Goal: Task Accomplishment & Management: Complete application form

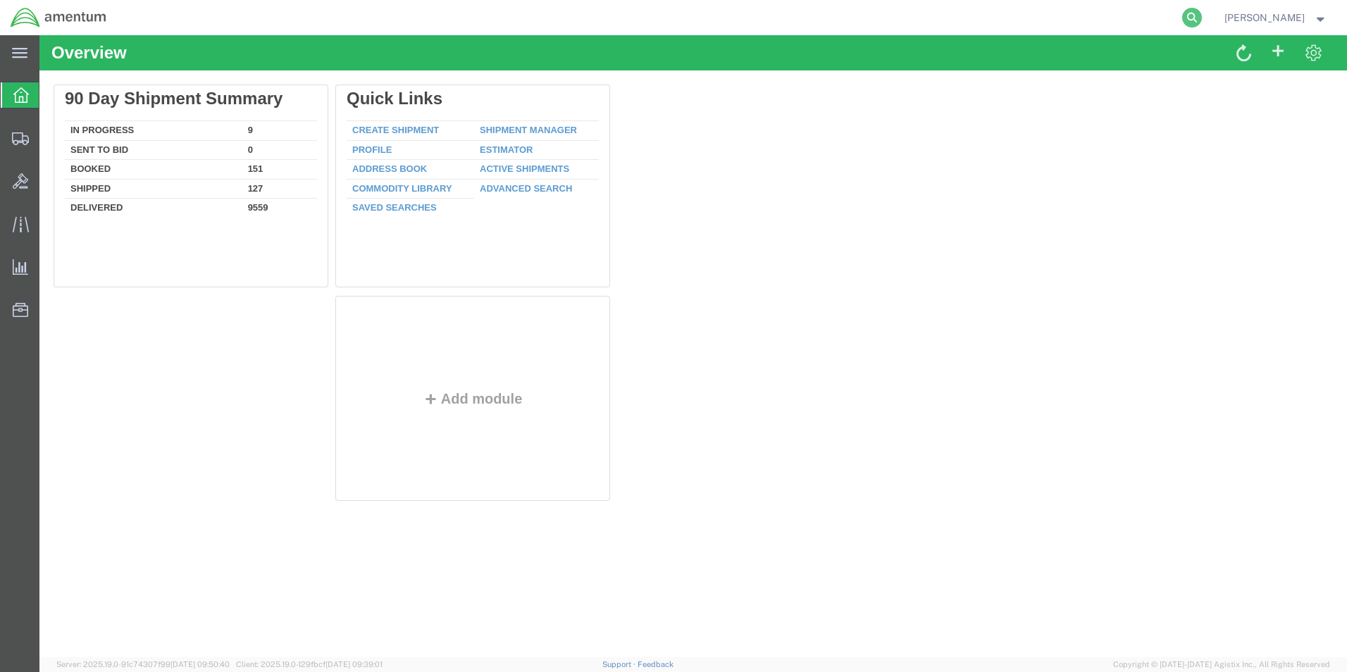
click at [1194, 14] on icon at bounding box center [1192, 18] width 20 height 20
paste input "286910156631"
type input "286910156631"
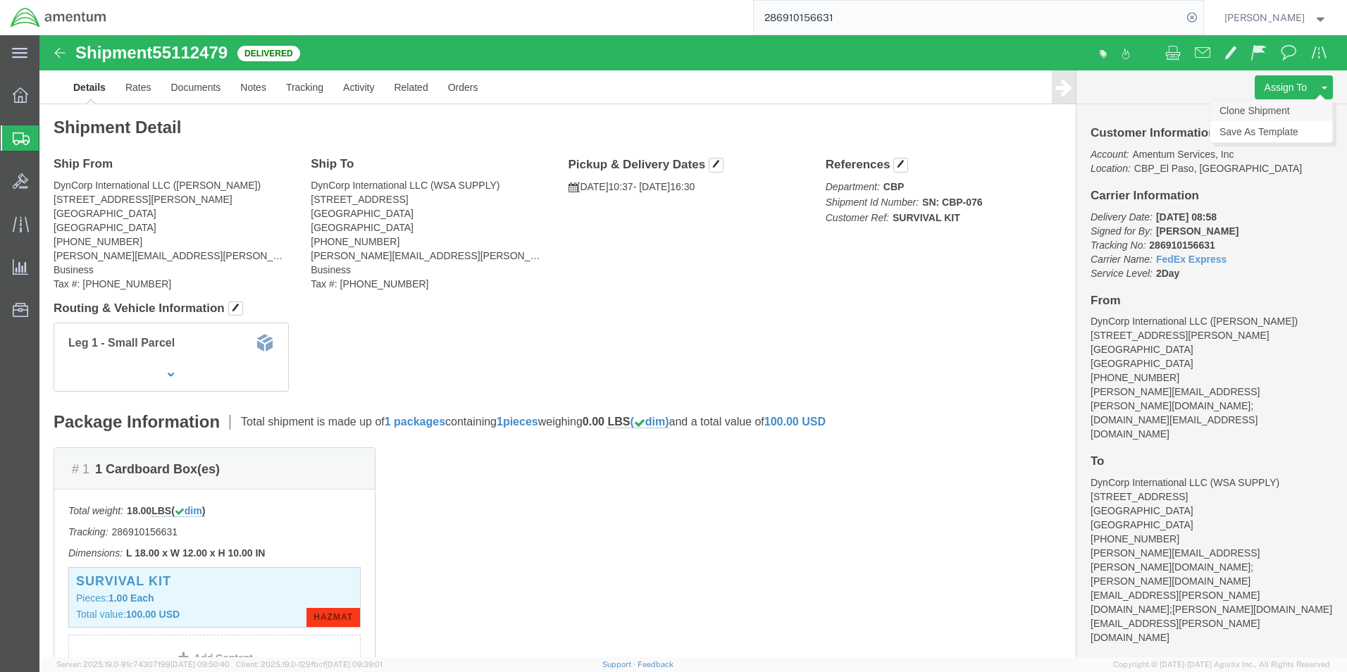
click link "Clone Shipment"
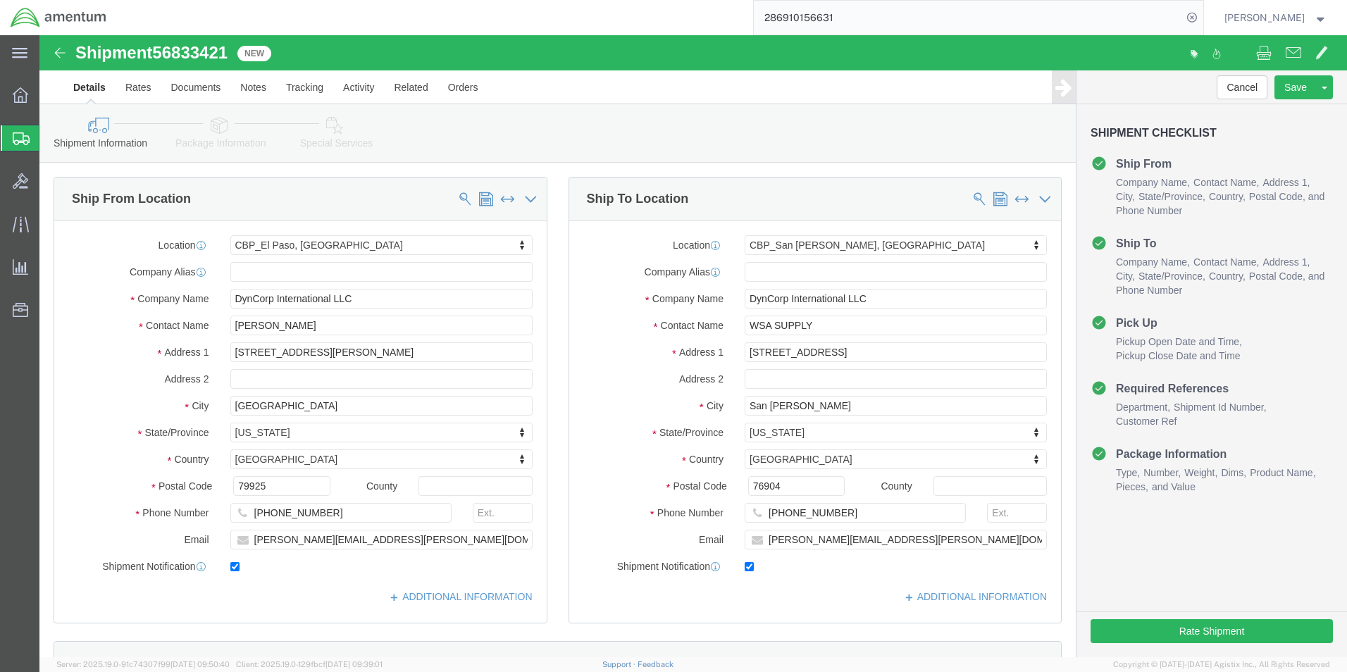
select select "49939"
select select "49914"
drag, startPoint x: 252, startPoint y: 292, endPoint x: 190, endPoint y: 292, distance: 62.7
click input "[PERSON_NAME]"
type input "[PERSON_NAME]"
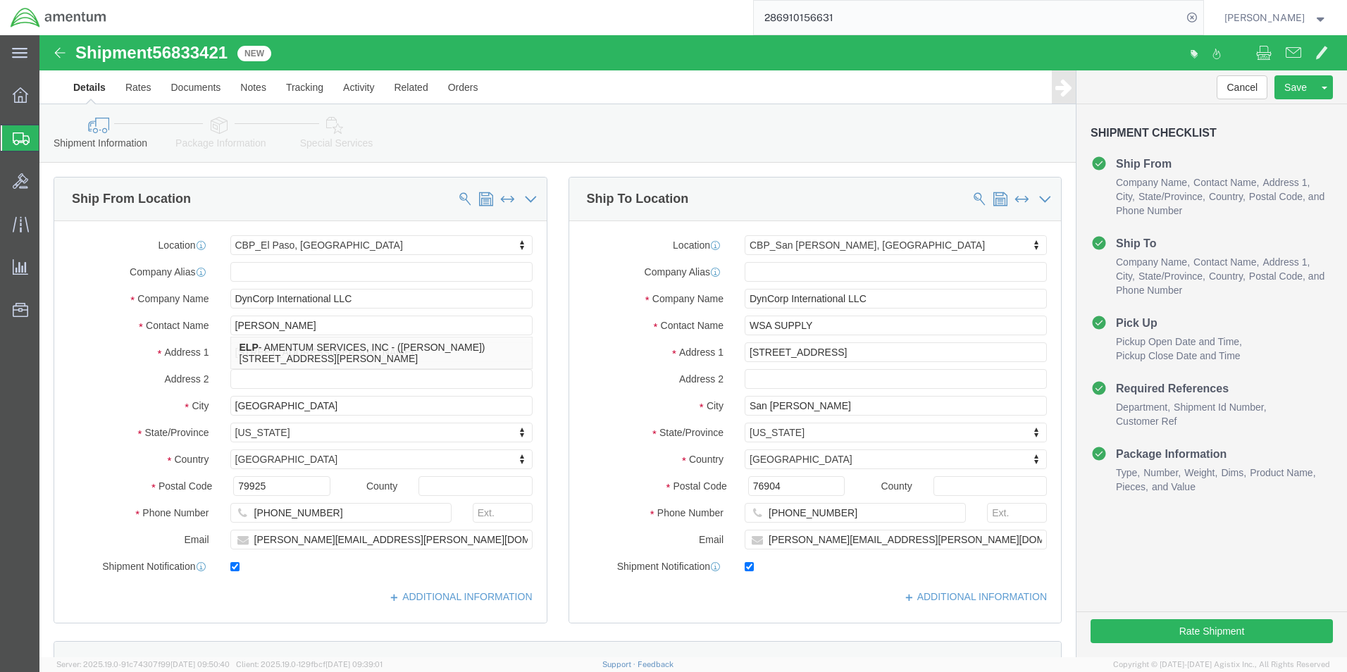
click div "Ship To Location Location [GEOGRAPHIC_DATA][PERSON_NAME], [GEOGRAPHIC_DATA] My …"
click input "[PERSON_NAME][EMAIL_ADDRESS][PERSON_NAME][DOMAIN_NAME];[PERSON_NAME][DOMAIN_NAM…"
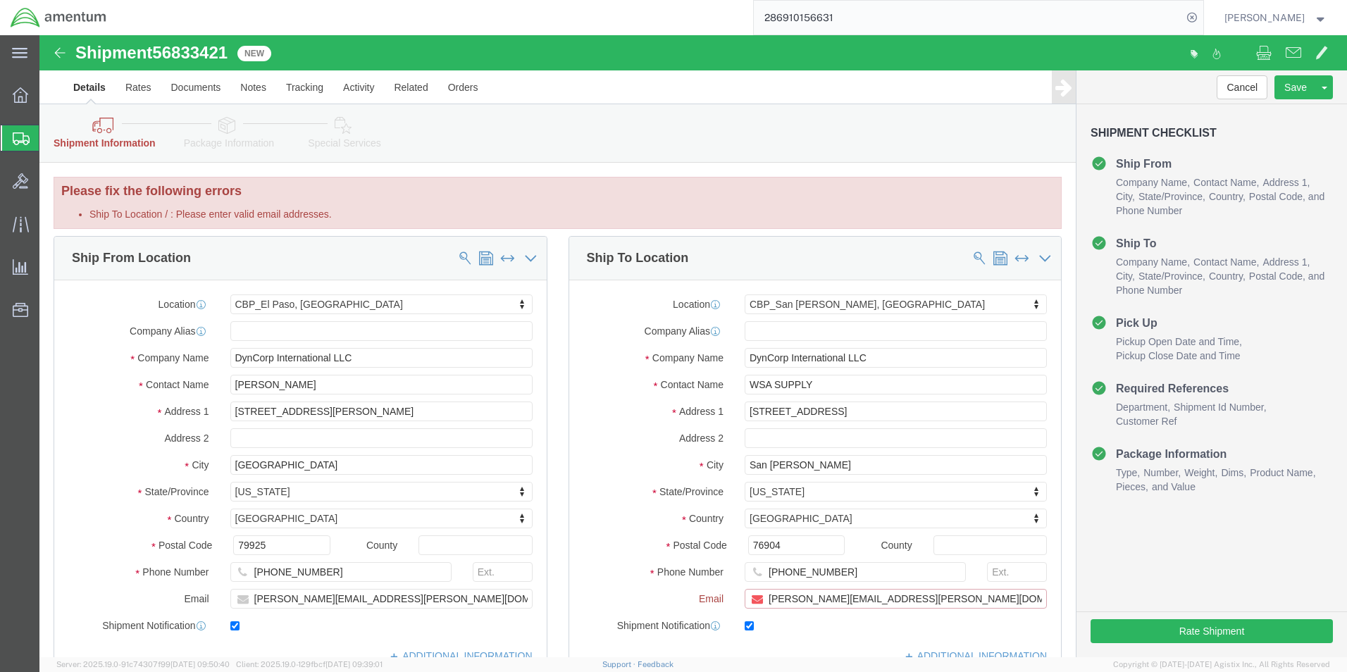
drag, startPoint x: 977, startPoint y: 564, endPoint x: 990, endPoint y: 566, distance: 12.9
paste input "[PERSON_NAME][EMAIL_ADDRESS][PERSON_NAME][DOMAIN_NAME]"
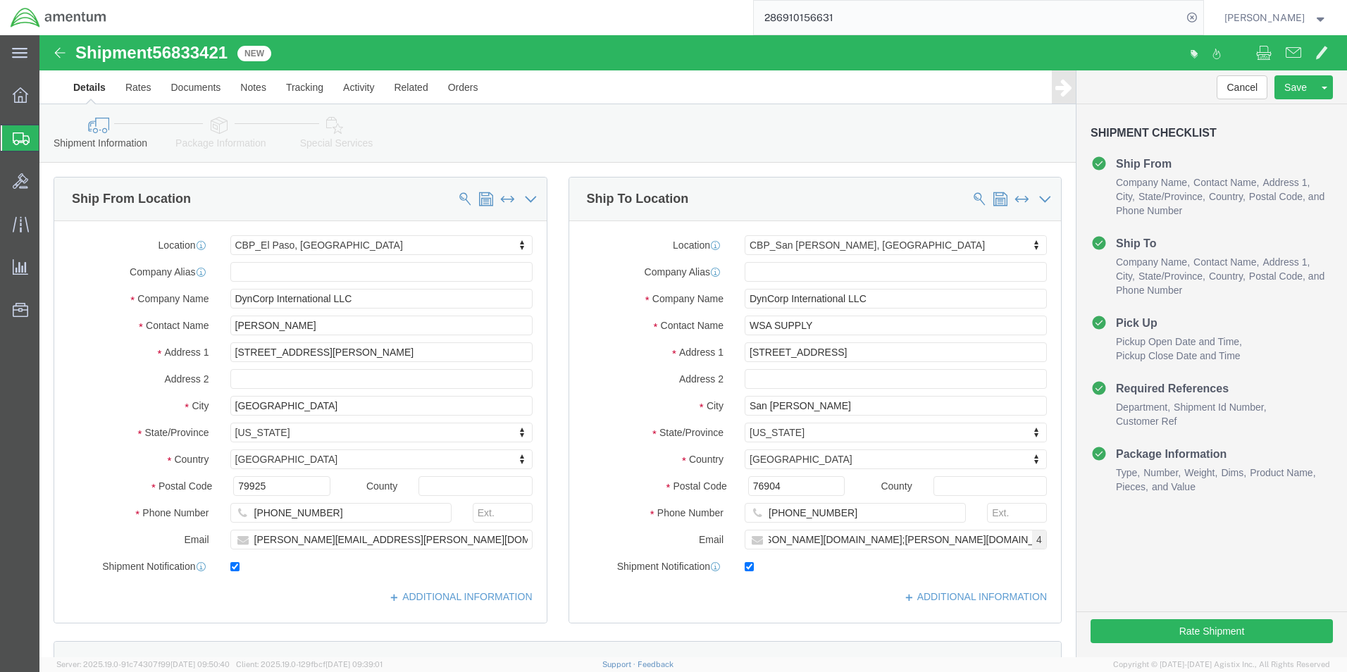
click span "4"
click div "[PERSON_NAME][EMAIL_ADDRESS][PERSON_NAME][DOMAIN_NAME];[PERSON_NAME][DOMAIN_NAM…"
click span "4"
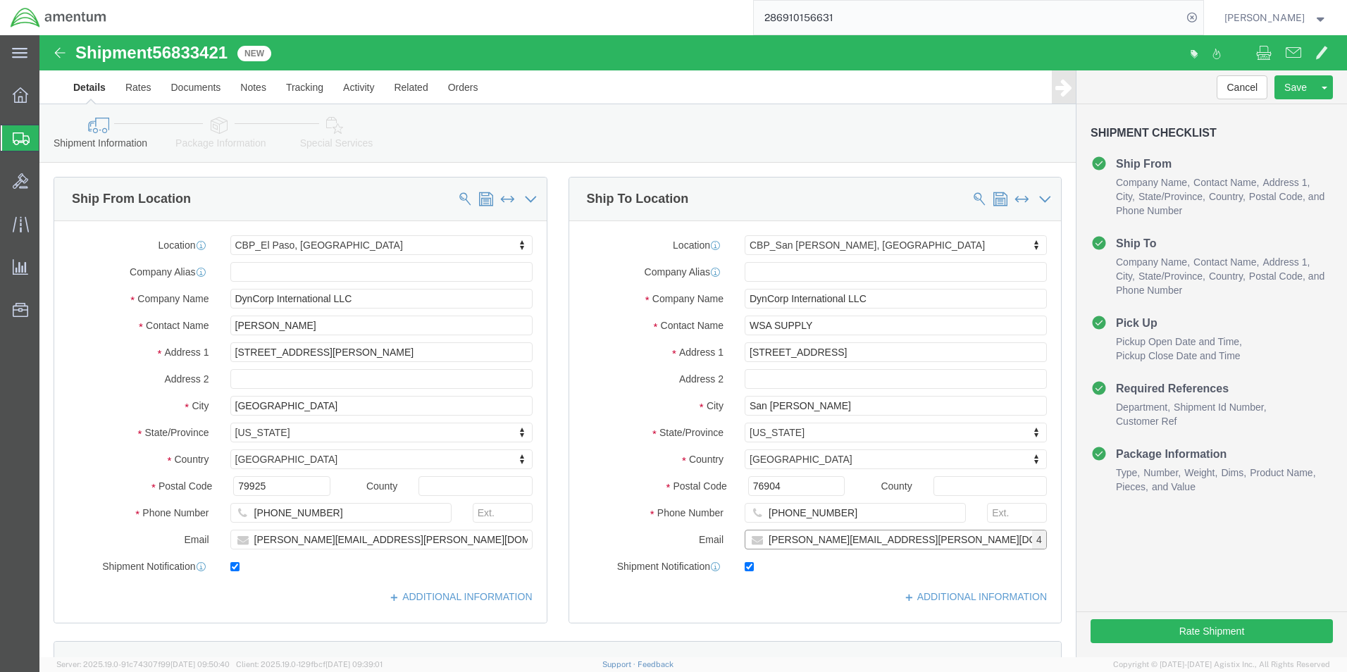
click input "[PERSON_NAME][EMAIL_ADDRESS][PERSON_NAME][DOMAIN_NAME];[PERSON_NAME][DOMAIN_NAM…"
click span "4"
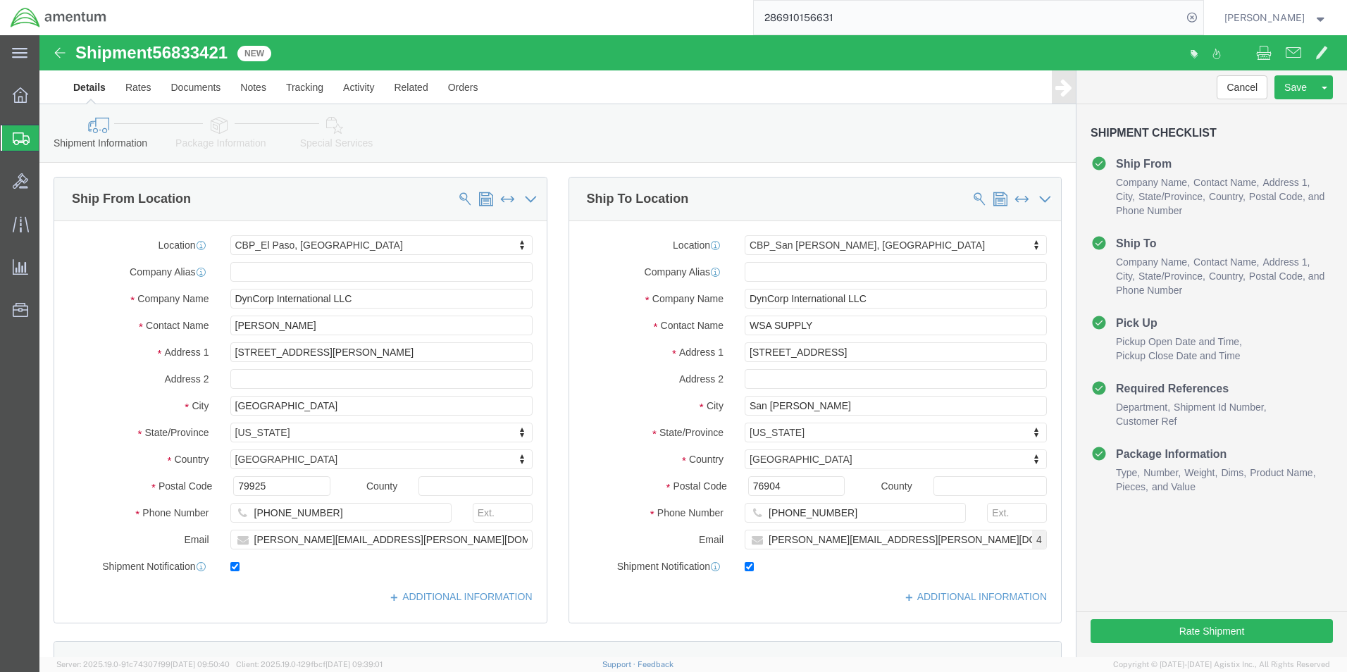
click span "4"
click div "County"
click input "[PHONE_NUMBER]"
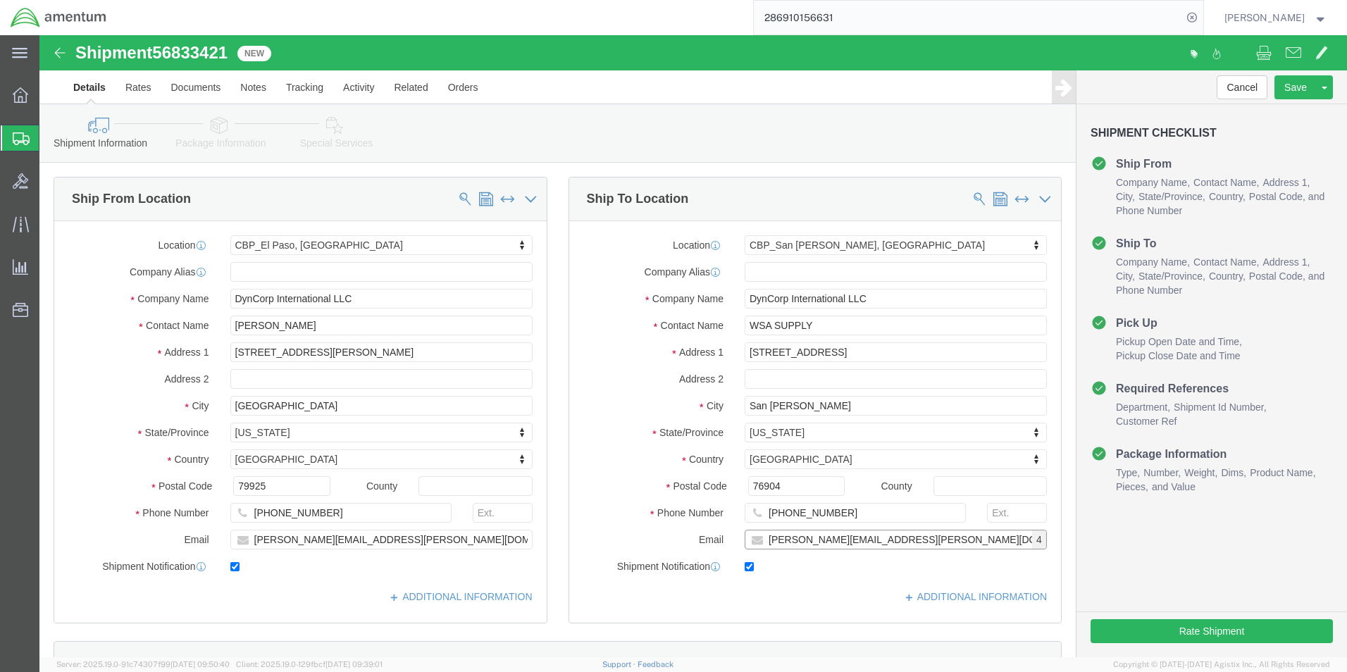
click input "[PERSON_NAME][EMAIL_ADDRESS][PERSON_NAME][DOMAIN_NAME];[PERSON_NAME][DOMAIN_NAM…"
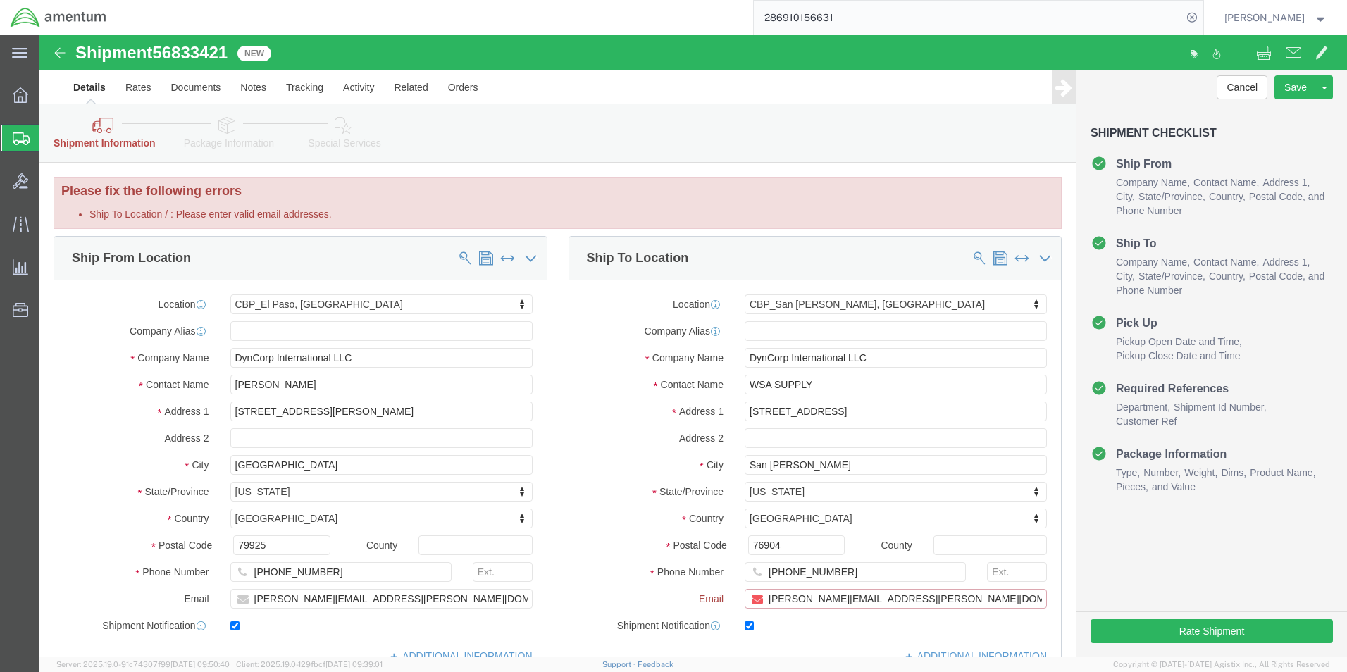
type input "[PERSON_NAME][EMAIL_ADDRESS][PERSON_NAME][DOMAIN_NAME];[PERSON_NAME][DOMAIN_NAM…"
checkbox input "false"
click input "[PERSON_NAME][EMAIL_ADDRESS][PERSON_NAME][DOMAIN_NAME];[PERSON_NAME][DOMAIN_NAM…"
paste input "[PERSON_NAME][EMAIL_ADDRESS][PERSON_NAME][DOMAIN_NAME]"
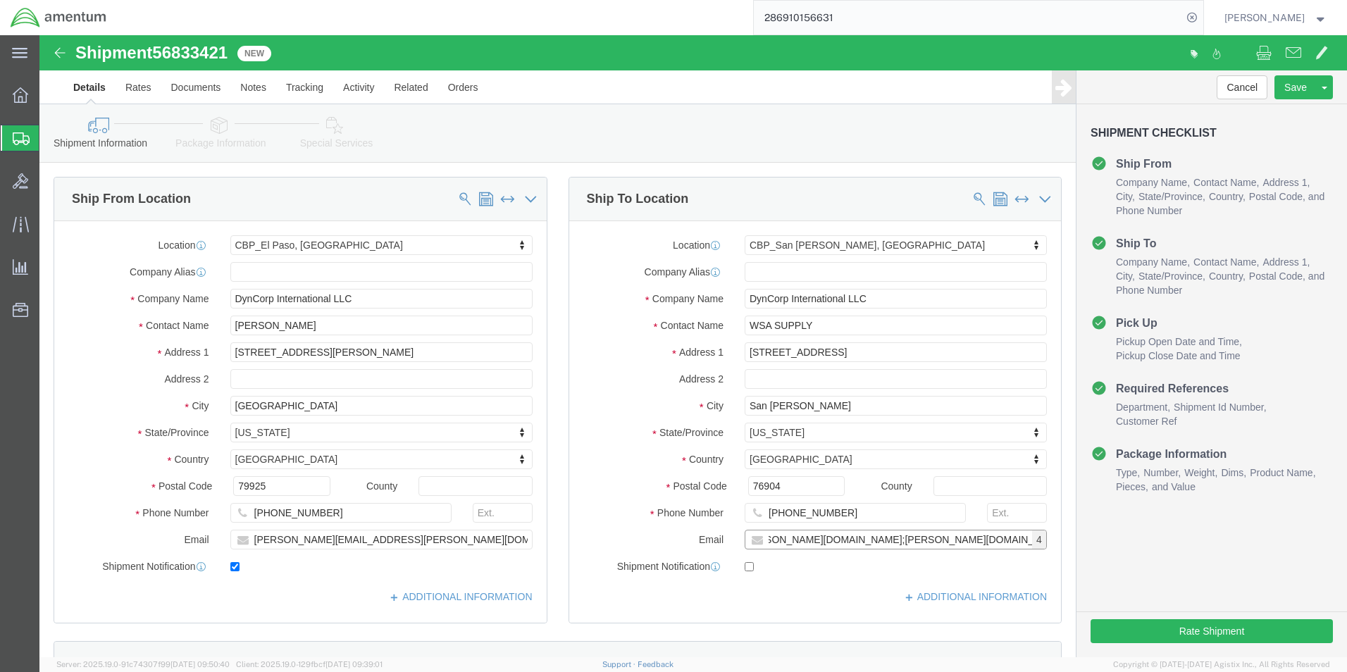
type input "[PERSON_NAME][EMAIL_ADDRESS][PERSON_NAME][DOMAIN_NAME];[PERSON_NAME][DOMAIN_NAM…"
checkbox input "true"
click span "4"
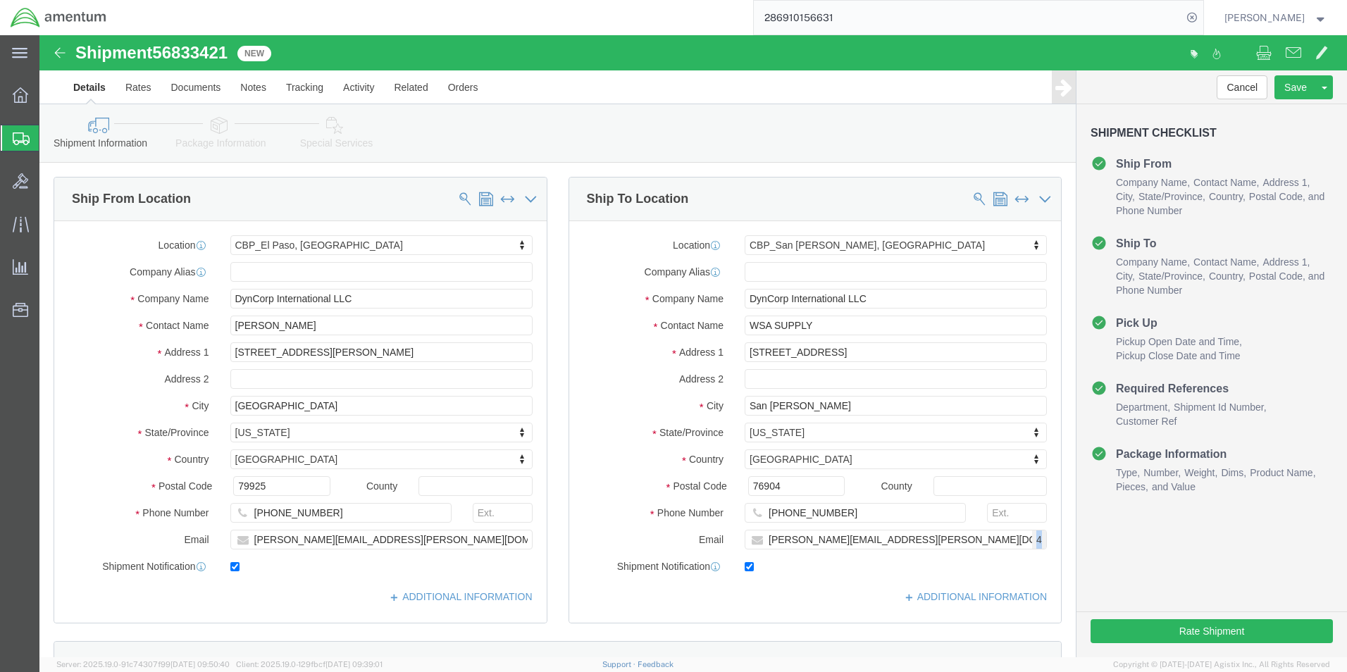
click span "4"
drag, startPoint x: 993, startPoint y: 506, endPoint x: 933, endPoint y: 502, distance: 60.0
click input "[PERSON_NAME][EMAIL_ADDRESS][PERSON_NAME][DOMAIN_NAME];[PERSON_NAME][DOMAIN_NAM…"
type input "[PERSON_NAME][EMAIL_ADDRESS][PERSON_NAME][DOMAIN_NAME];[PERSON_NAME][DOMAIN_NAM…"
click input "[PERSON_NAME][EMAIL_ADDRESS][PERSON_NAME][DOMAIN_NAME]; [DOMAIN_NAME][EMAIL_ADD…"
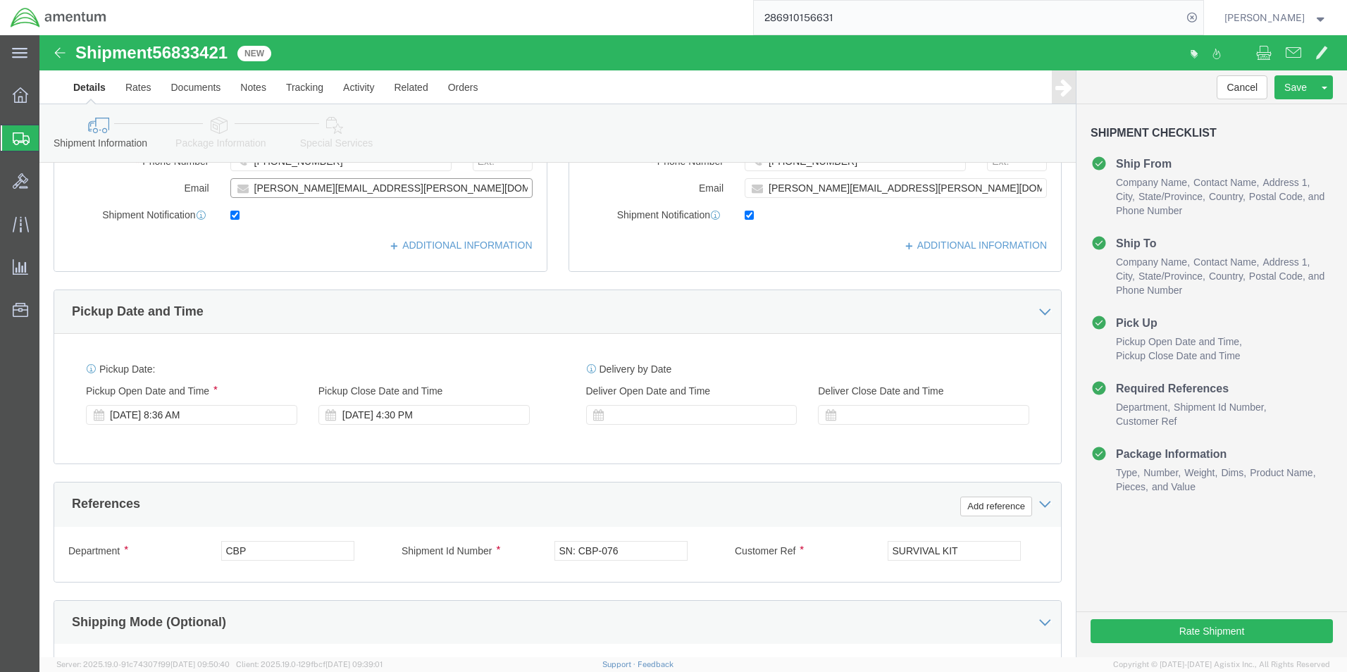
scroll to position [352, 0]
click div "[DATE] 8:36 AM"
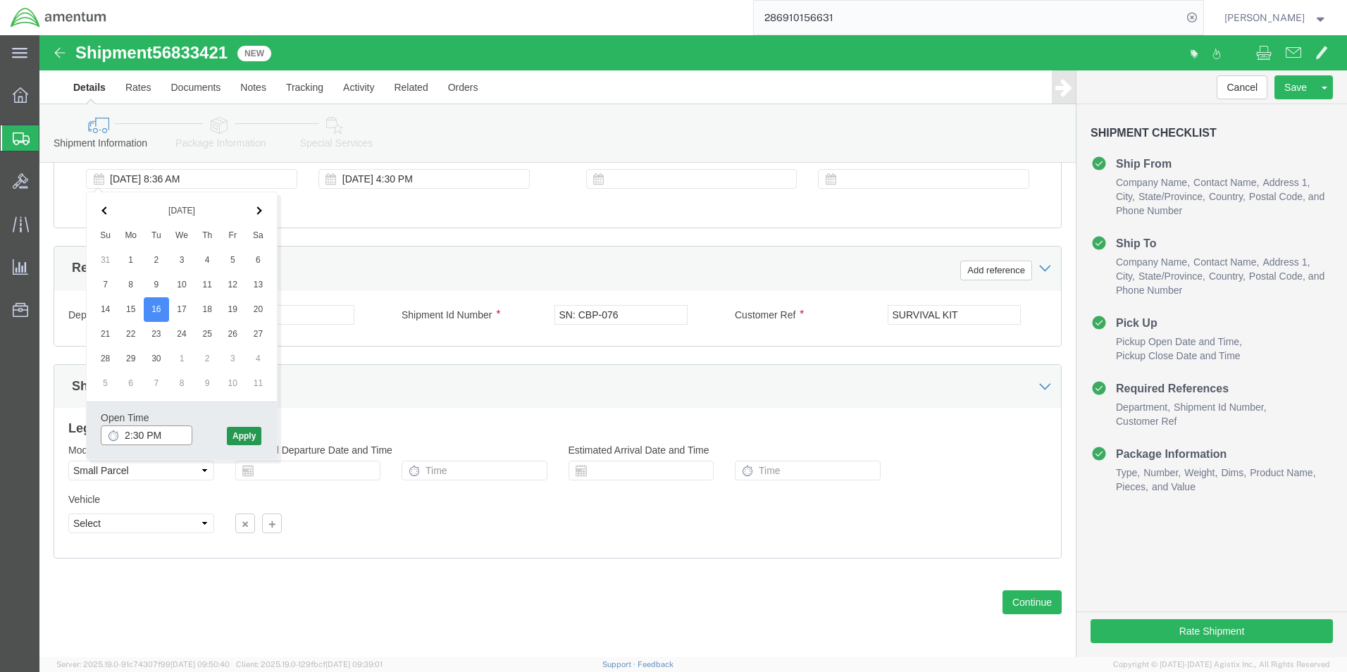
type input "2:30 PM"
click button "Apply"
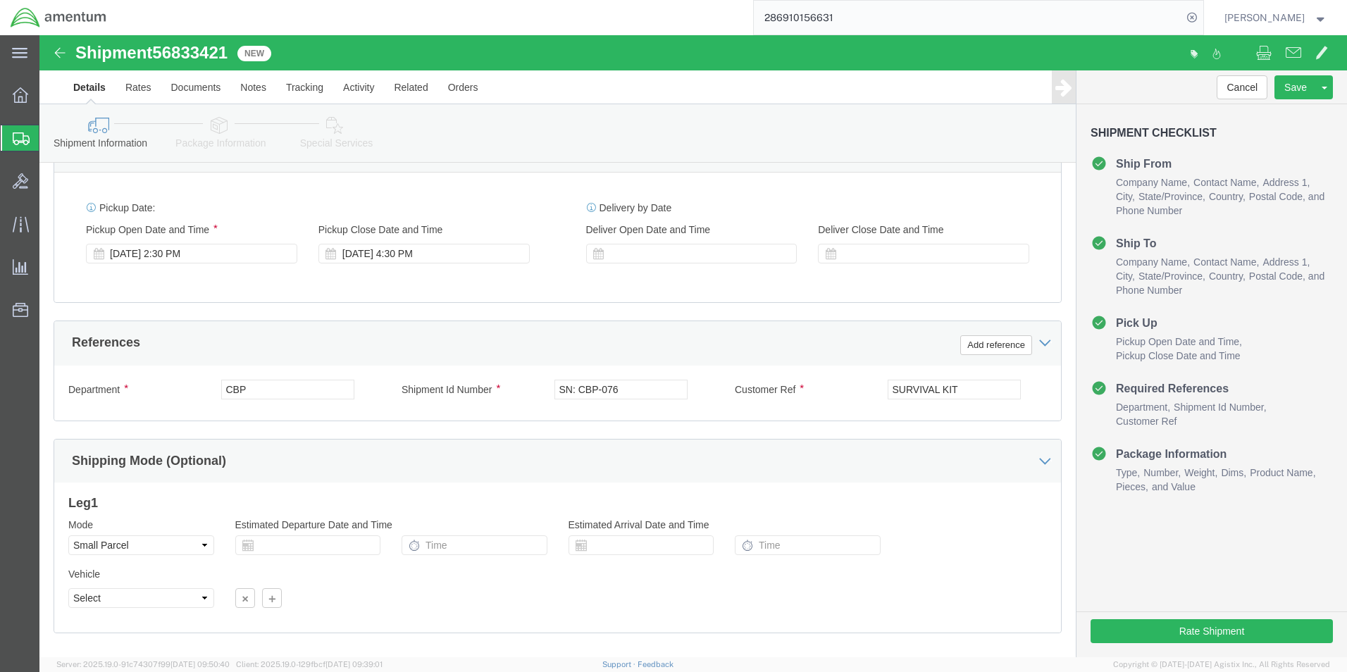
scroll to position [376, 0]
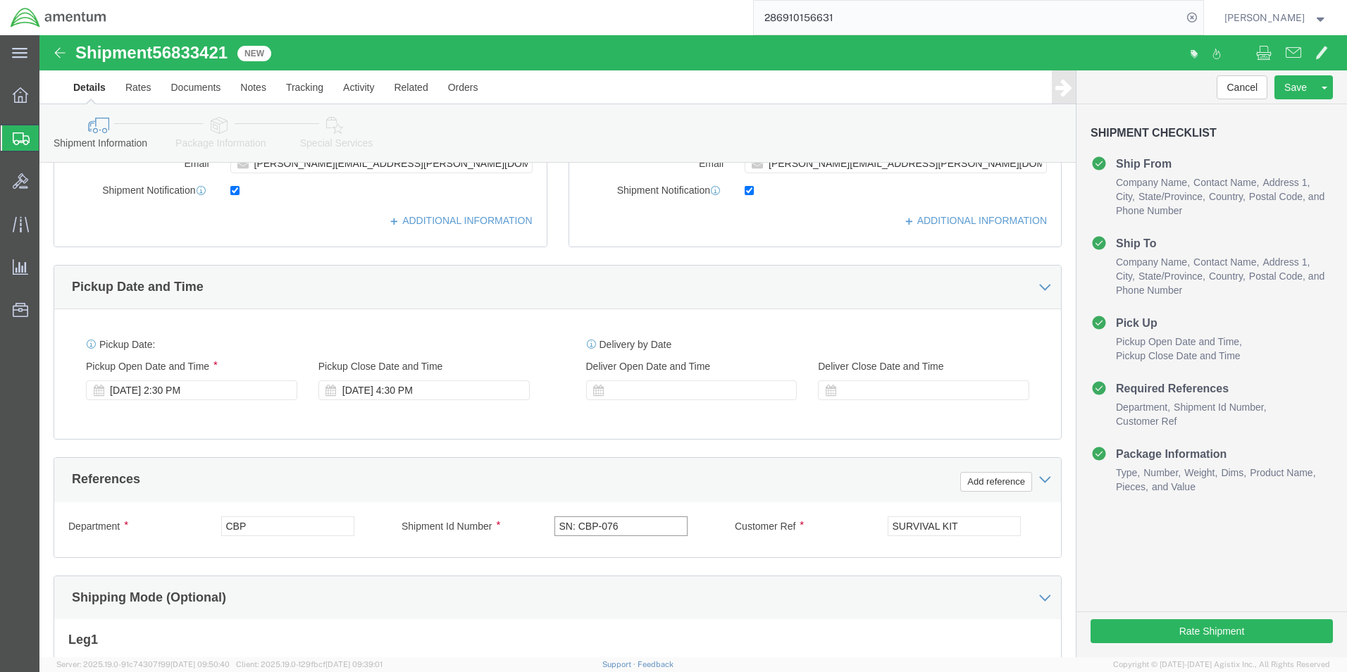
click input "SN: CBP-076"
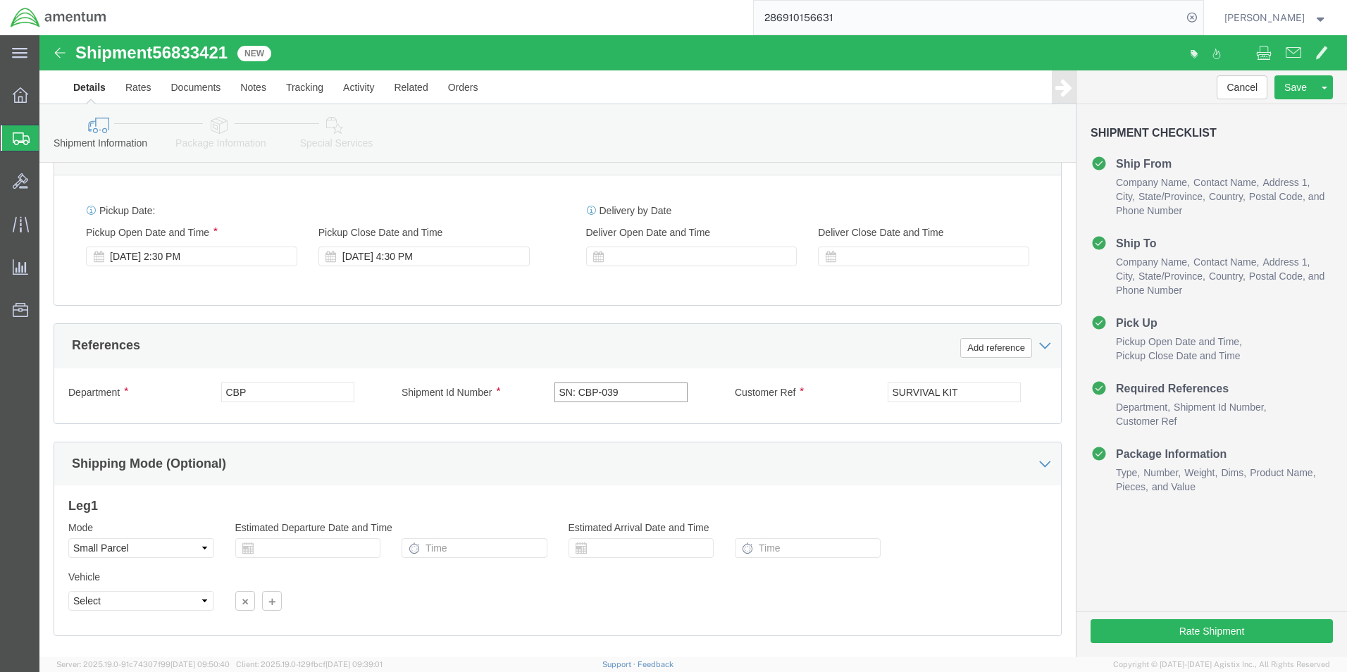
scroll to position [588, 0]
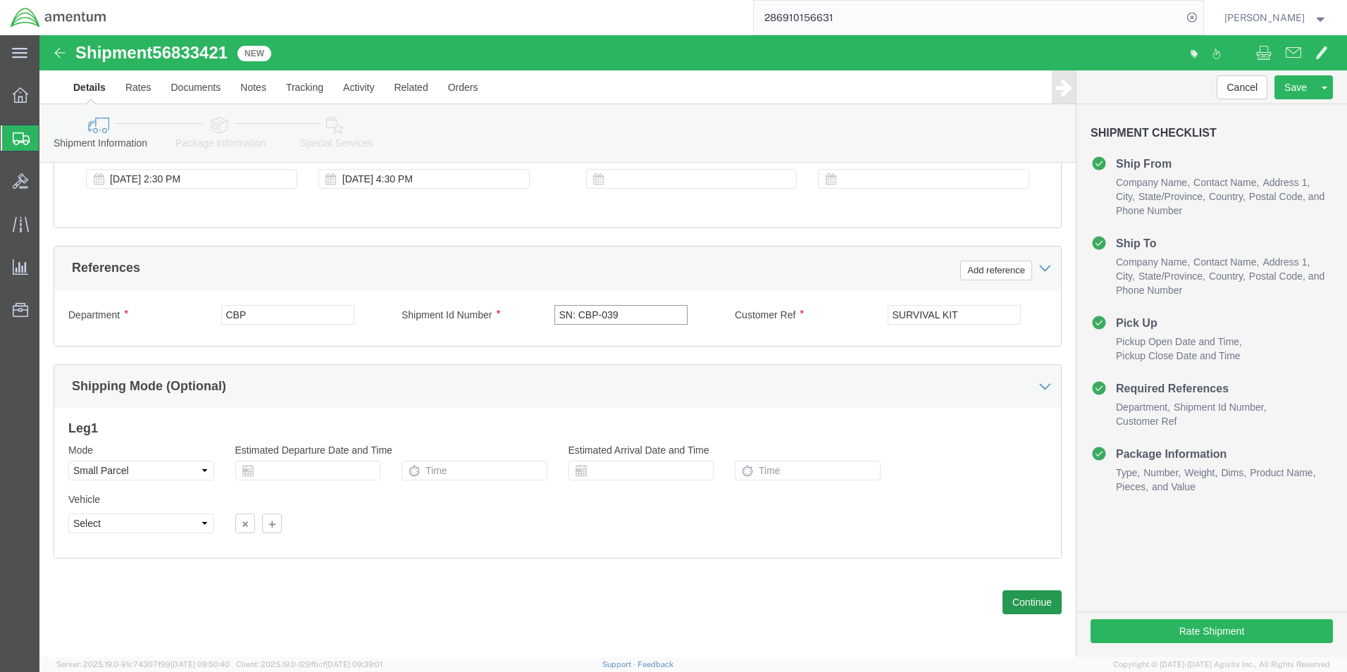
type input "SN: CBP-039"
click button "Continue"
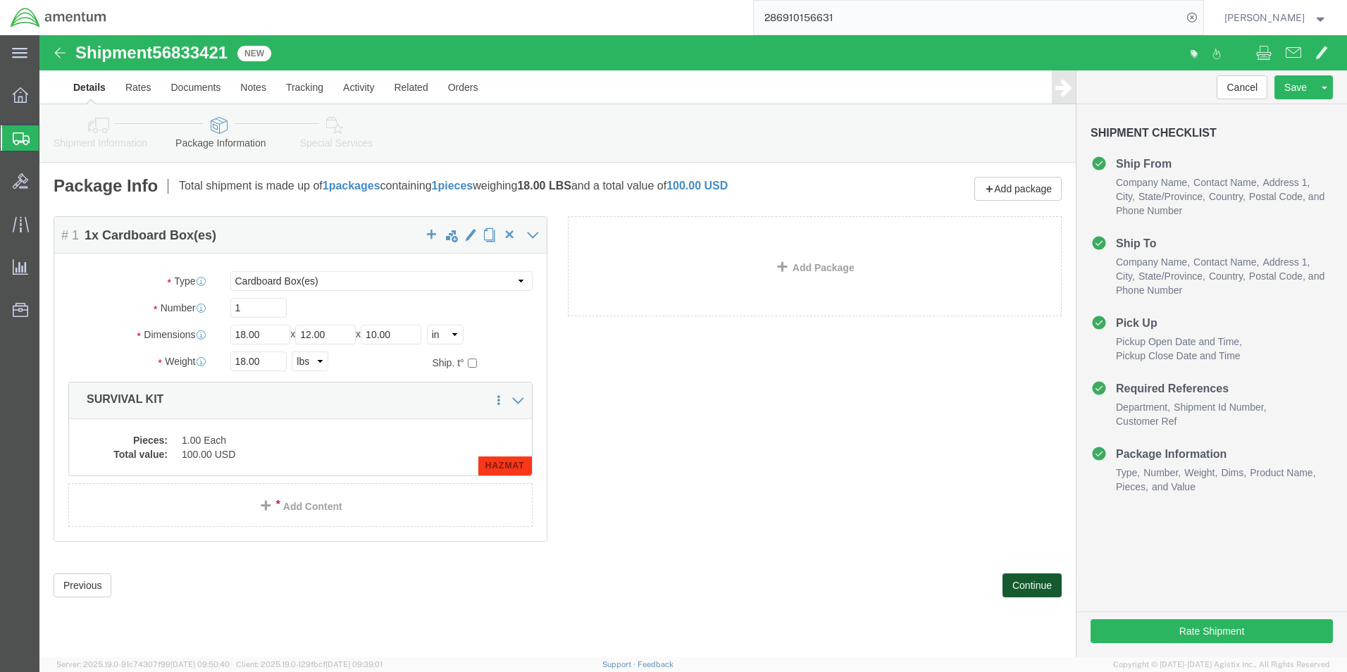
click button "Continue"
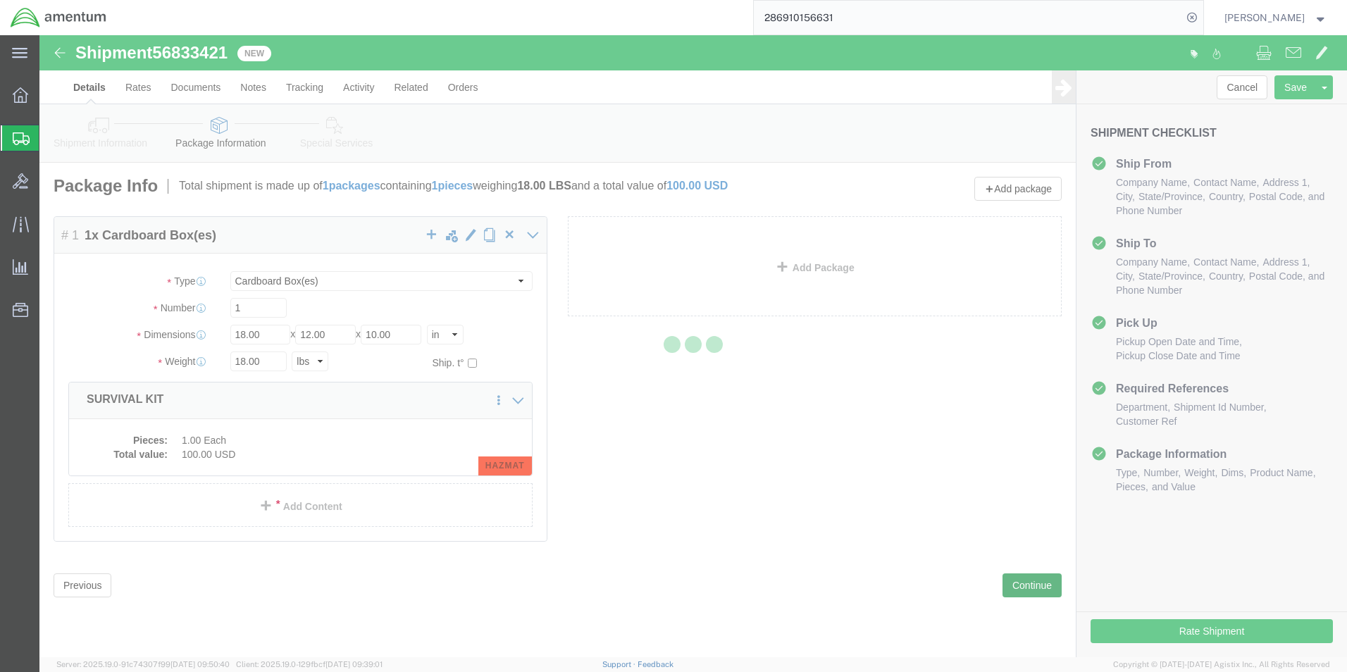
select select
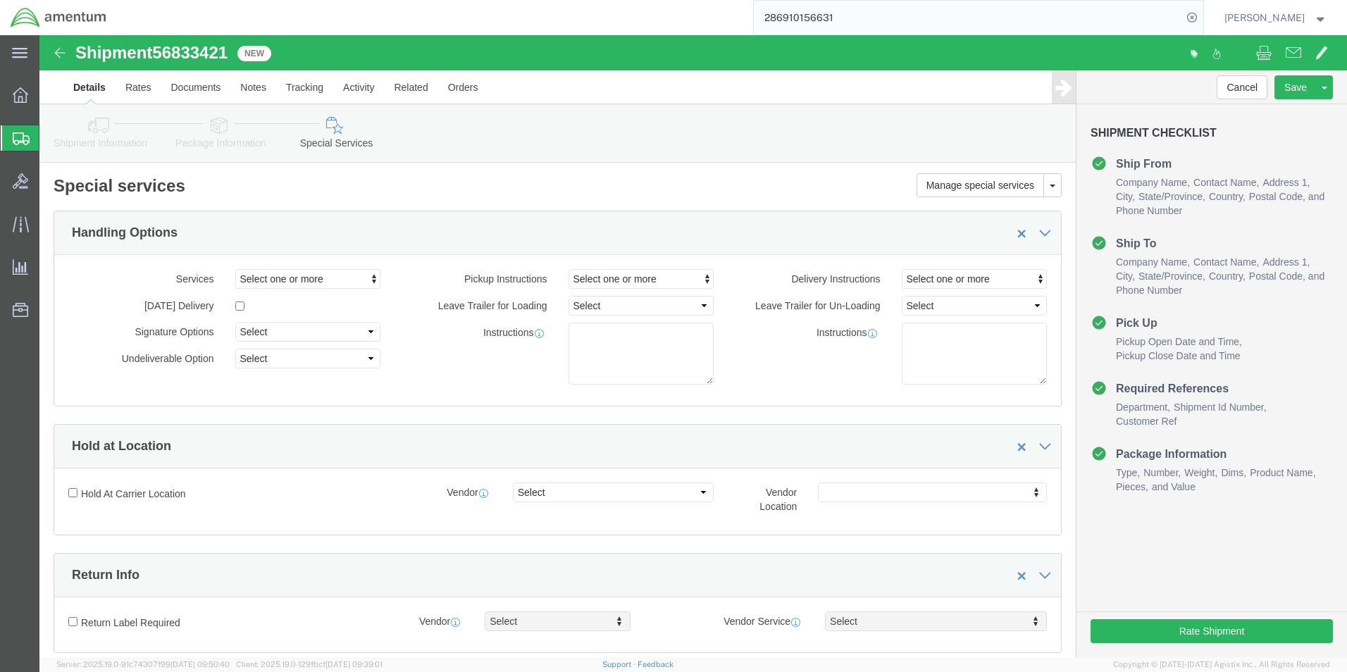
select select "COSTCENTER"
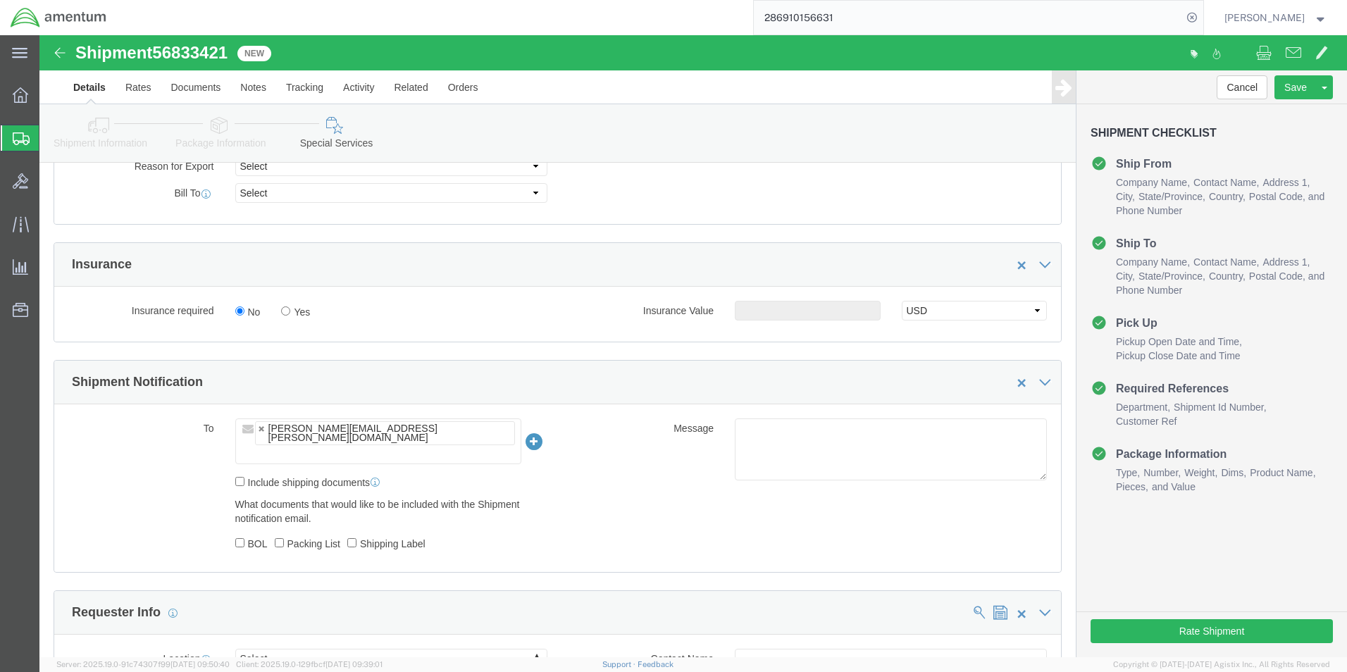
scroll to position [775, 0]
click button "Rate Shipment"
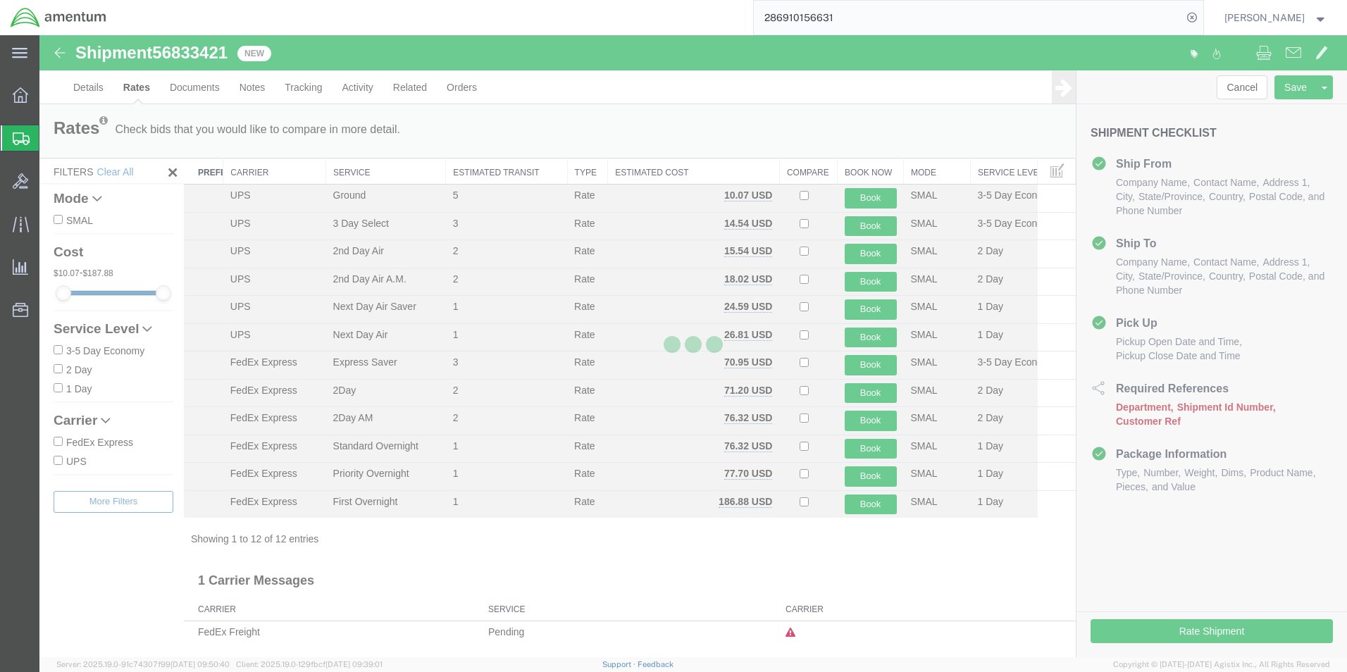
scroll to position [0, 0]
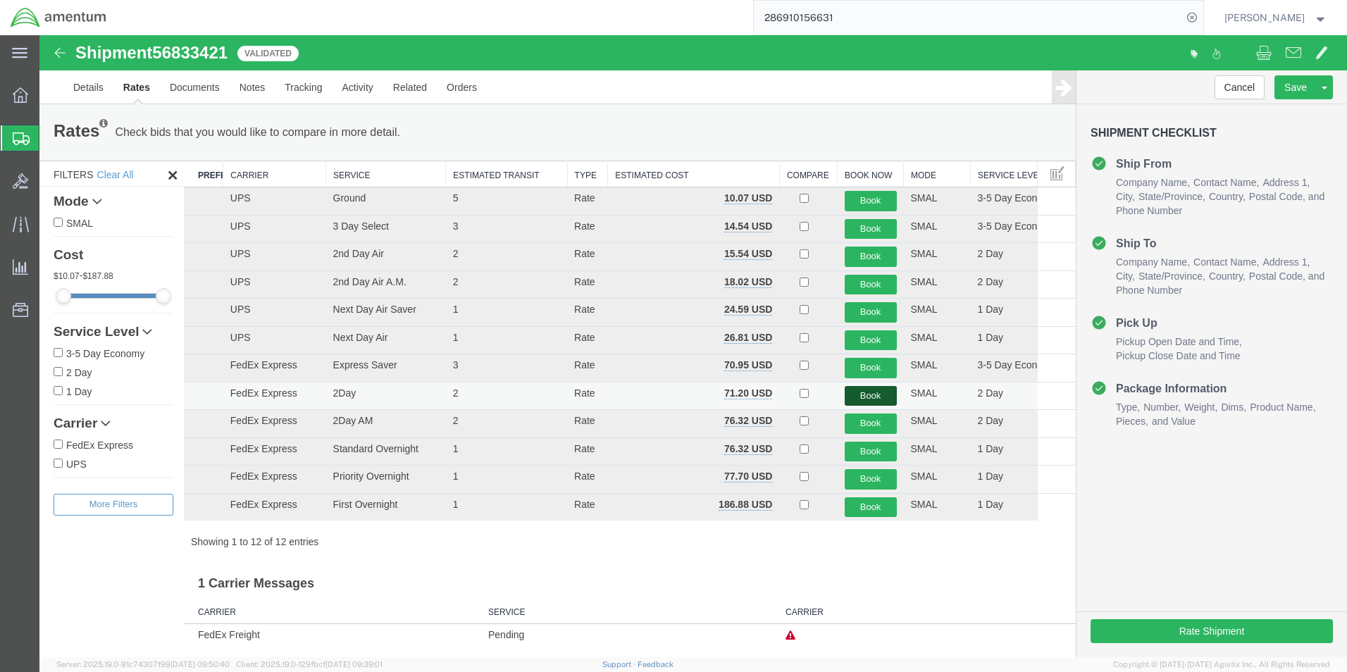
click at [866, 397] on button "Book" at bounding box center [871, 396] width 52 height 20
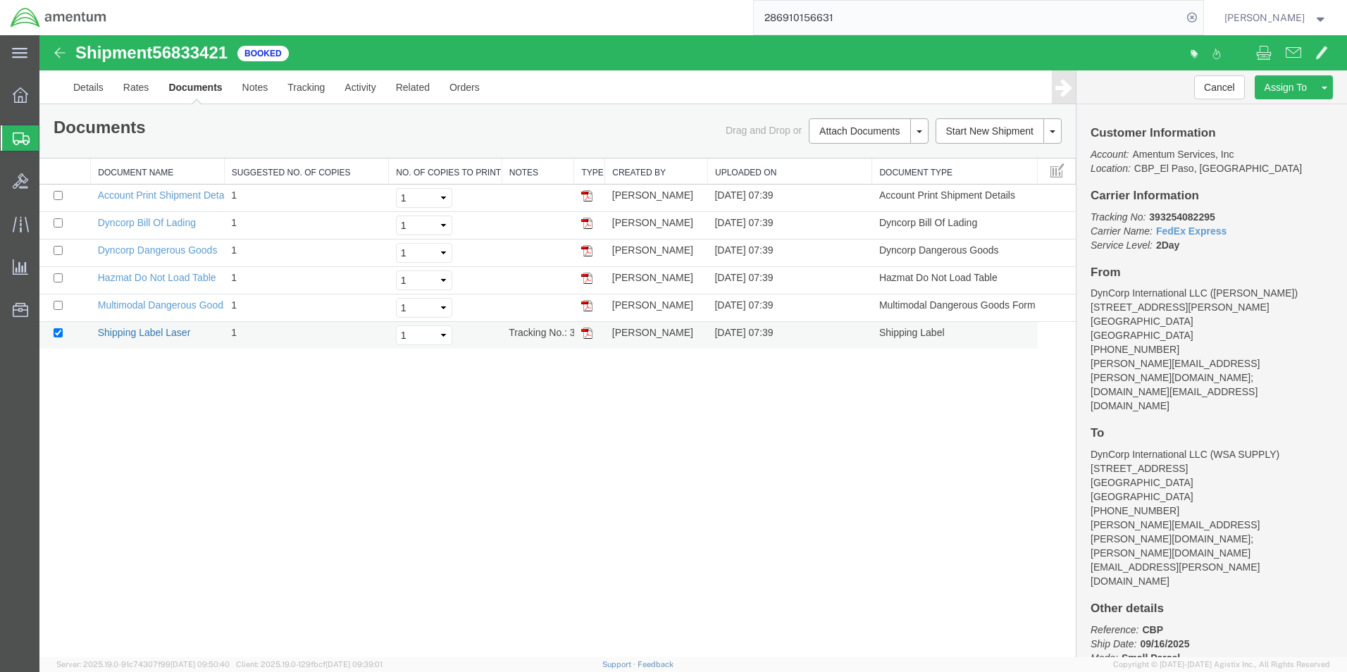
click at [137, 333] on link "Shipping Label Laser" at bounding box center [144, 332] width 93 height 11
click at [102, 87] on link "Details" at bounding box center [88, 87] width 50 height 34
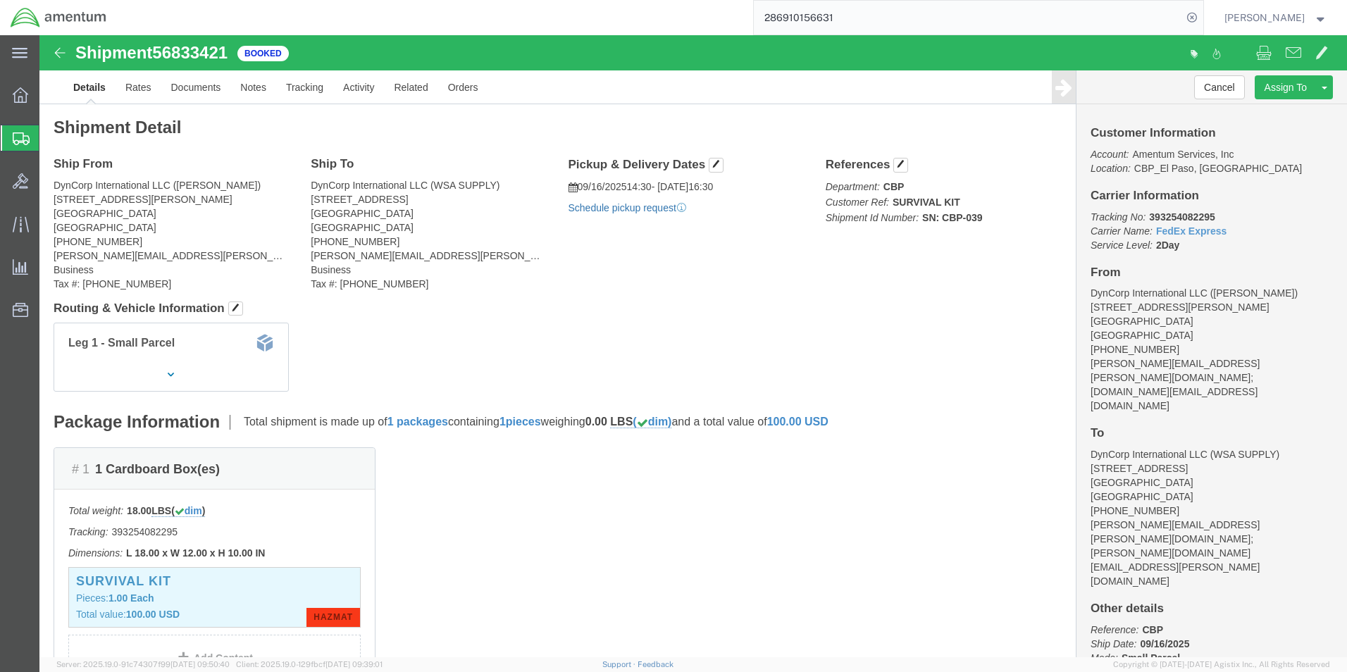
click link "Schedule pickup request"
drag, startPoint x: 13, startPoint y: 163, endPoint x: 99, endPoint y: 164, distance: 85.3
click div "Ship From DynCorp International LLC ([PERSON_NAME]) [STREET_ADDRESS][PERSON_NAM…"
drag, startPoint x: 98, startPoint y: 164, endPoint x: 90, endPoint y: 163, distance: 7.8
copy address "[STREET_ADDRESS][PERSON_NAME]"
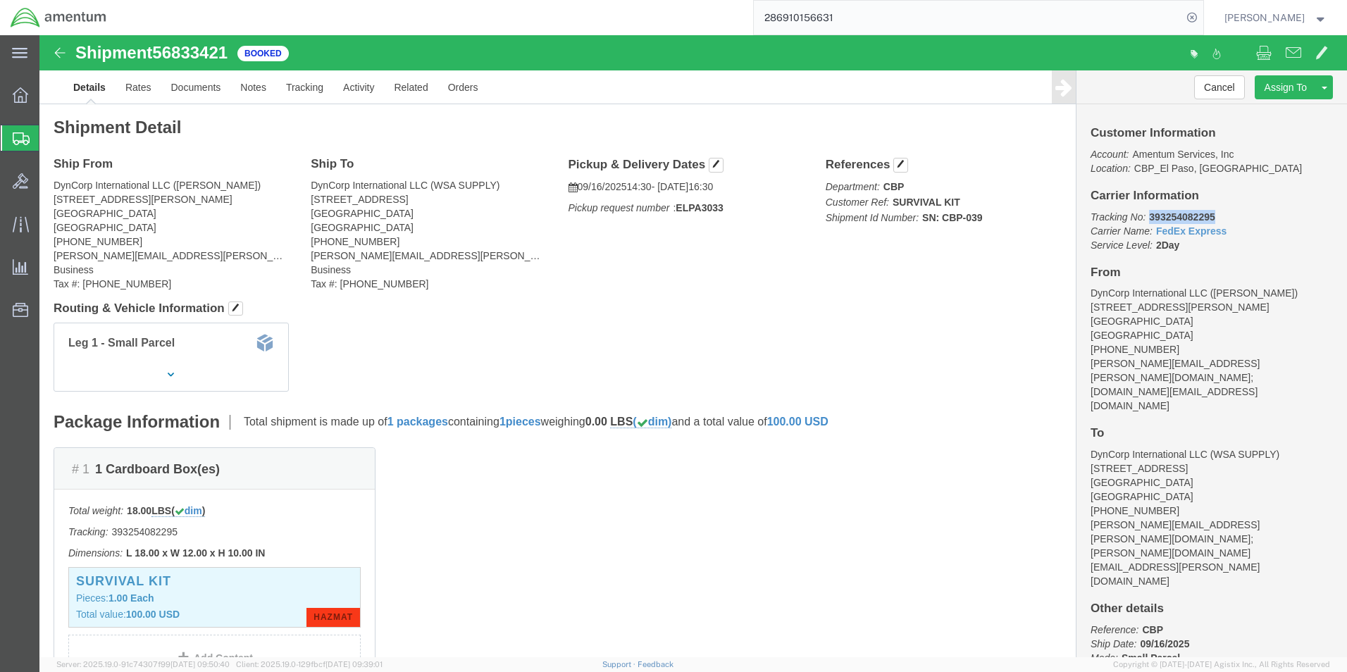
drag, startPoint x: 1167, startPoint y: 182, endPoint x: 1102, endPoint y: 187, distance: 65.1
click p "Tracking No: 393254082295 Carrier Name: FedEx Express FedEx Express Service Lev…"
drag, startPoint x: 1102, startPoint y: 187, endPoint x: 1110, endPoint y: 175, distance: 14.7
copy b "393254082295"
